Goal: Information Seeking & Learning: Learn about a topic

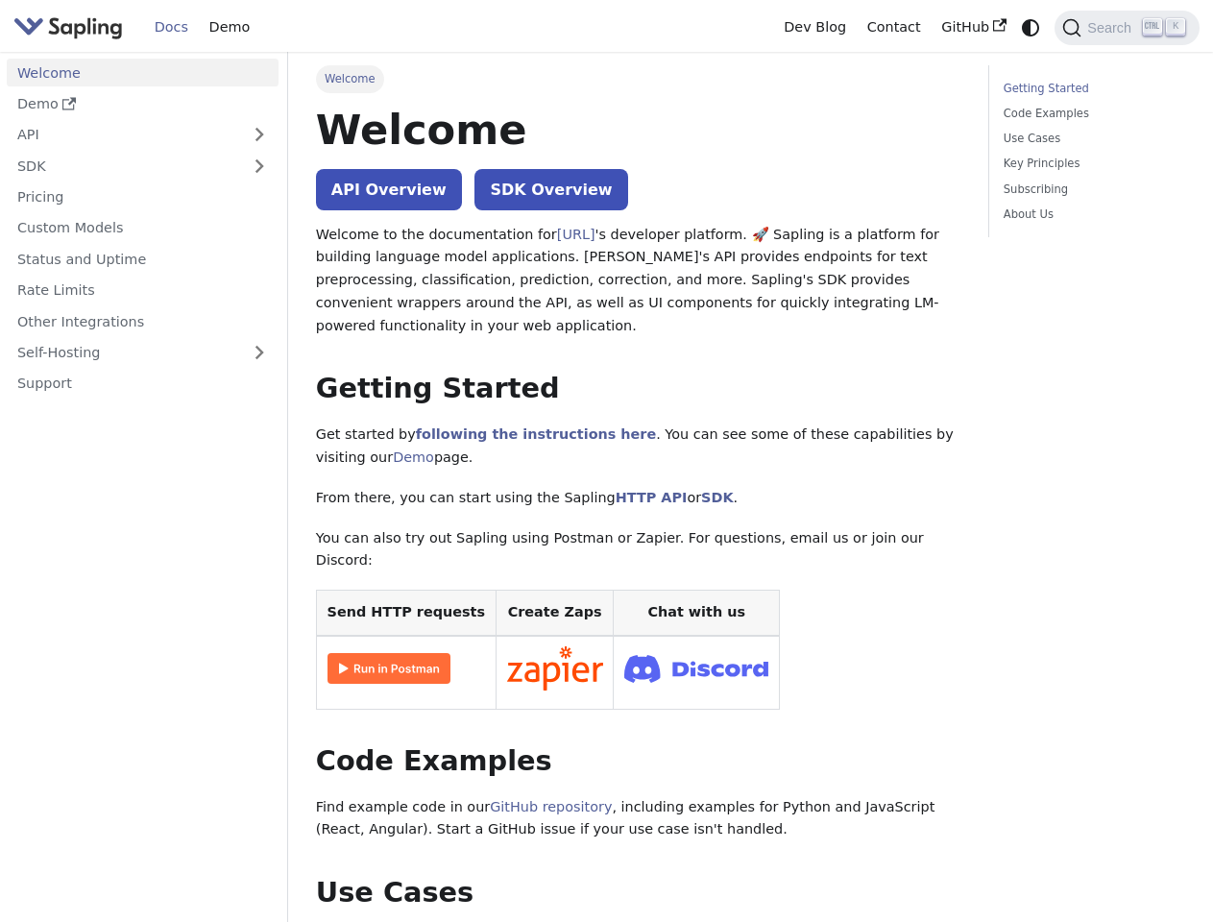
click at [1030, 27] on icon "Switch between dark and light mode (currently system mode)" at bounding box center [1030, 27] width 17 height 17
click at [1127, 28] on span "Search" at bounding box center [1111, 27] width 61 height 15
click at [258, 134] on button "Expand sidebar category 'API'" at bounding box center [259, 135] width 38 height 28
click at [258, 165] on button "Expand sidebar category 'SDK'" at bounding box center [259, 166] width 38 height 28
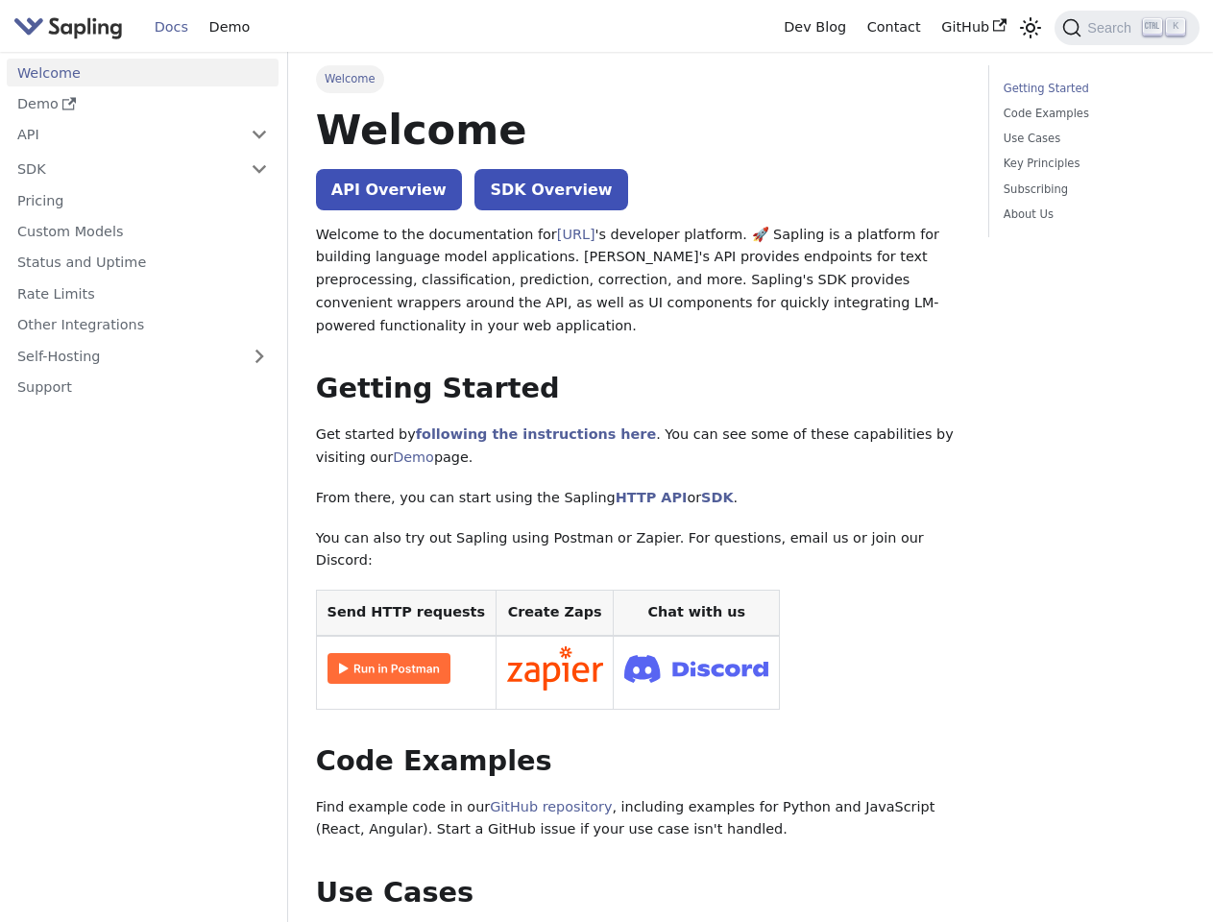
click at [142, 352] on link "Self-Hosting" at bounding box center [143, 356] width 272 height 28
